Goal: Go to known website: Access a specific website the user already knows

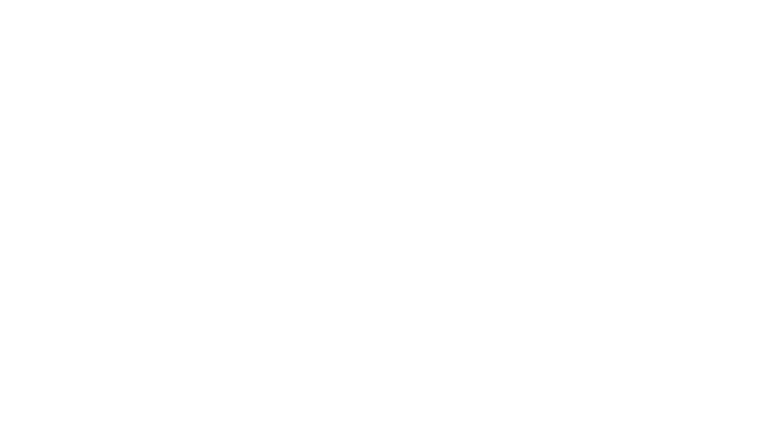
click at [57, 4] on html at bounding box center [391, 2] width 782 height 4
